Goal: Task Accomplishment & Management: Use online tool/utility

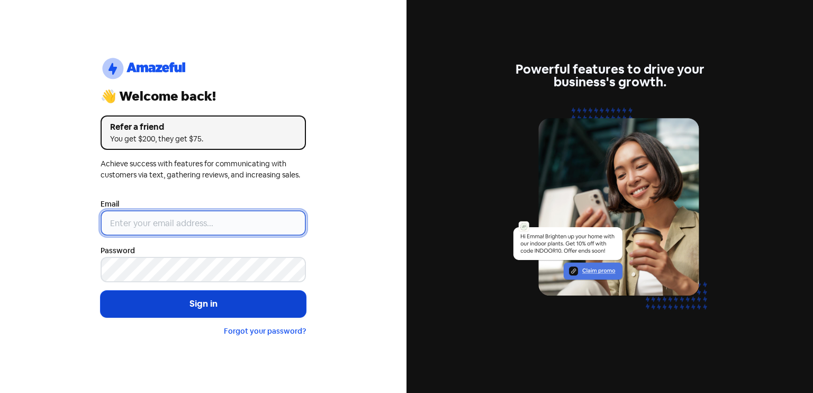
type input "[EMAIL_ADDRESS][DOMAIN_NAME]"
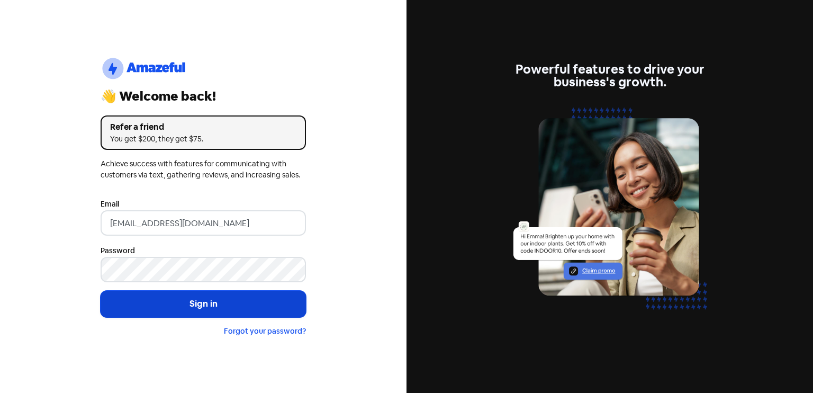
click at [216, 297] on button "Sign in" at bounding box center [203, 304] width 205 height 26
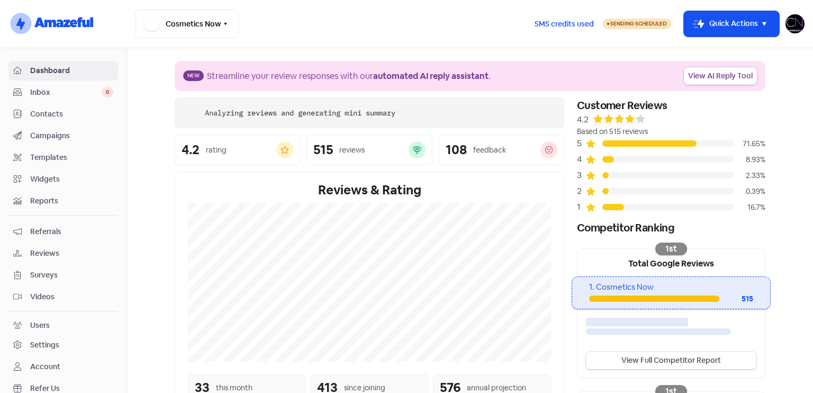
click at [68, 249] on span "Reviews" at bounding box center [71, 253] width 83 height 11
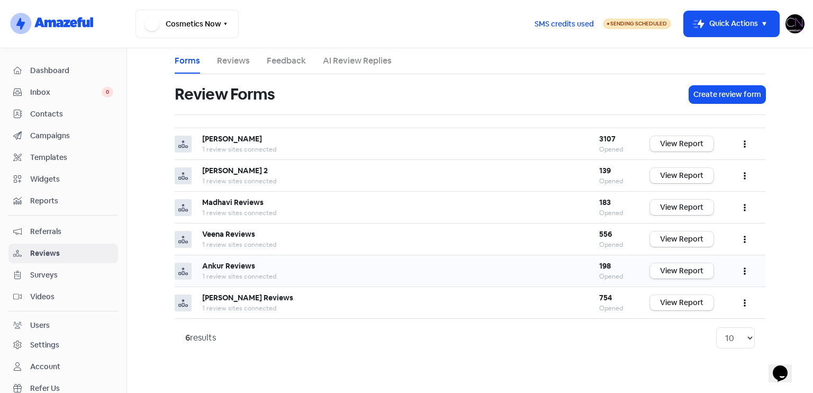
click at [706, 267] on link "View Report" at bounding box center [682, 270] width 64 height 15
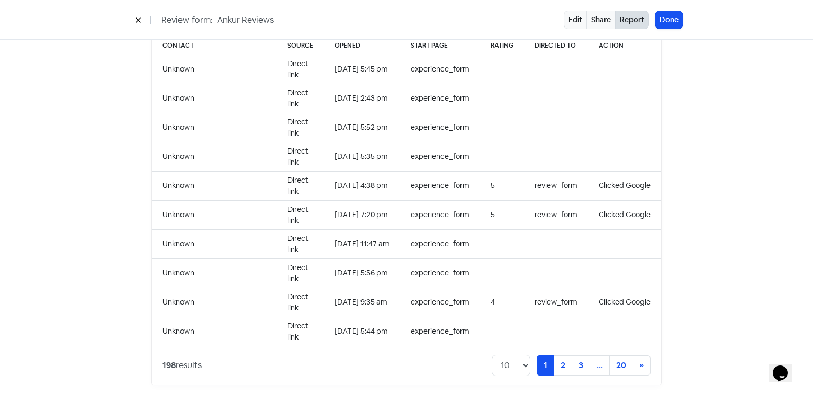
scroll to position [779, 0]
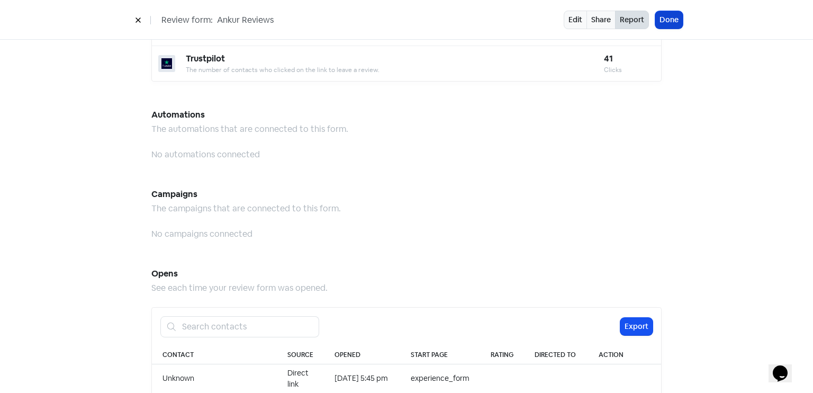
click at [671, 21] on button "Done" at bounding box center [669, 19] width 28 height 17
